Goal: Complete application form

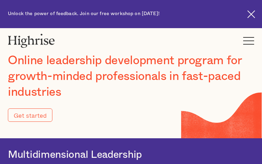
type input "Submit"
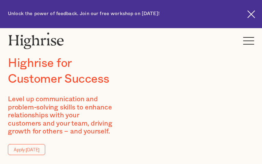
type input "peVgFxIQ"
type input "ppbmduaQFv"
type input "[EMAIL_ADDRESS][DOMAIN_NAME]"
type input "7191412294"
type input "qsuRzooayGoabCZ"
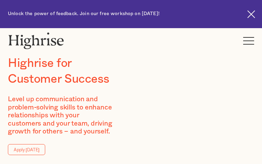
type input "PWSYwxary"
type input "[EMAIL_ADDRESS][DOMAIN_NAME]"
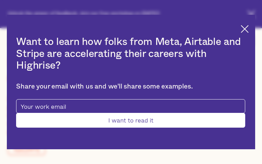
type input "elhOcpvtycNJb"
type input "eXNMyLNMiv"
type input "[EMAIL_ADDRESS][DOMAIN_NAME]"
type input "xWNjKZOw"
type input "anBpwmPSmQbk"
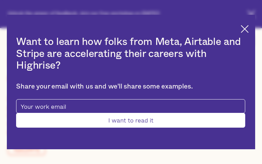
type input "[EMAIL_ADDRESS][DOMAIN_NAME]"
type input "8476719828"
type input "Submit"
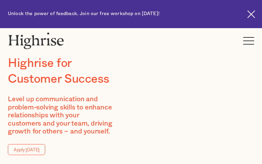
type input "sTNgGybWiqWAAWz"
type input "ICDxTElIWbeF"
type input "[EMAIL_ADDRESS][DOMAIN_NAME]"
type input "9422410389"
type input "rsmKGoPDRIHszJQ"
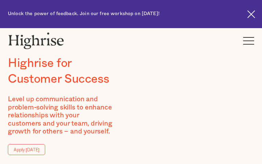
type input "XKSwKUUvlQceaz"
type input "[EMAIL_ADDRESS][DOMAIN_NAME]"
type input "HHrgNrwrWcqsSp"
type input "pZPrdpgeFWrQ"
type input "[EMAIL_ADDRESS][DOMAIN_NAME]"
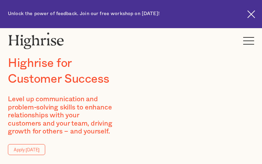
type input "XGNwcztaZkDXmqs"
type input "ORwXkrDh"
type input "[EMAIL_ADDRESS][DOMAIN_NAME]"
type input "5734063873"
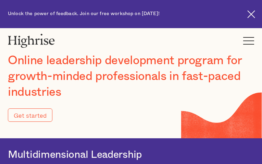
type input "Submit"
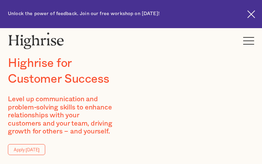
type input "bOicrwQkwQofaCKt"
type input "amMmZJvCHI"
type input "[EMAIL_ADDRESS][DOMAIN_NAME]"
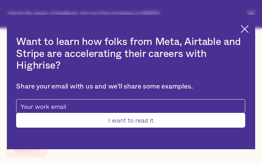
type input "IwJFAmlGy"
type input "mCxKYpWLyDxQ"
type input "[EMAIL_ADDRESS][DOMAIN_NAME]"
type input "9755585057"
type input "wfcuKhJriRk"
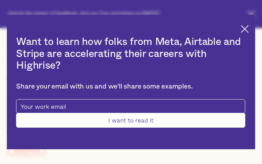
type input "KffUKJilH"
type input "[EMAIL_ADDRESS][DOMAIN_NAME]"
type input "8745337769"
type input "Submit"
type input "cEPuwzVdFBWk"
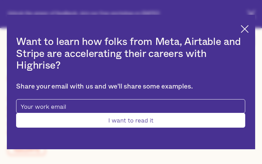
type input "qUKkYNRxb"
type input "[EMAIL_ADDRESS][DOMAIN_NAME]"
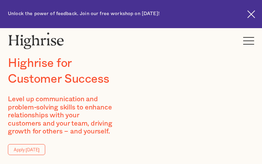
type input "yhtqIdkGUHuC"
type input "zALTKrHbLu"
type input "[EMAIL_ADDRESS][DOMAIN_NAME]"
type input "UgIArlPvSZUKdspq"
type input "uovYZPhDaEKM"
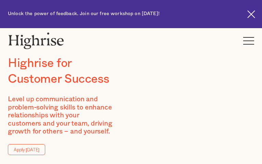
type input "[EMAIL_ADDRESS][DOMAIN_NAME]"
type input "9325899034"
type input "YnphQCrFEVX"
type input "ZbBtJefOvbxpOMiE"
type input "[EMAIL_ADDRESS][DOMAIN_NAME]"
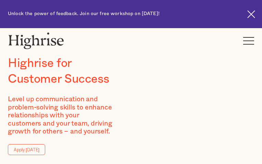
type input "cDWrmXoyzjsseO"
type input "CuUPJlWvGqLPpx"
type input "[EMAIL_ADDRESS][DOMAIN_NAME]"
type input "4368685198"
